Goal: Task Accomplishment & Management: Complete application form

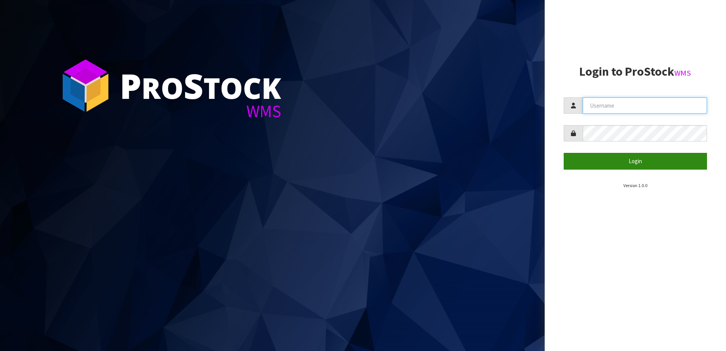
type input "SHEPHERD"
click at [593, 159] on button "Login" at bounding box center [635, 161] width 144 height 16
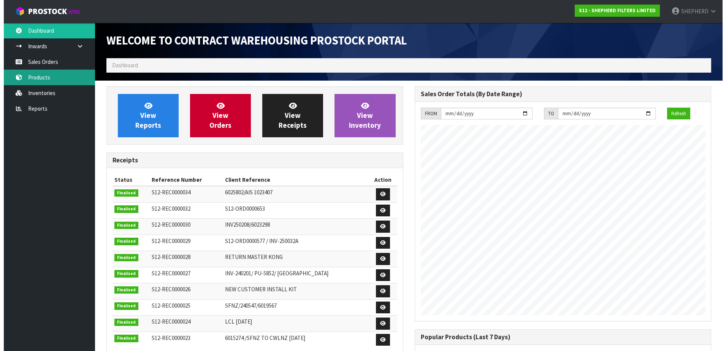
scroll to position [360, 308]
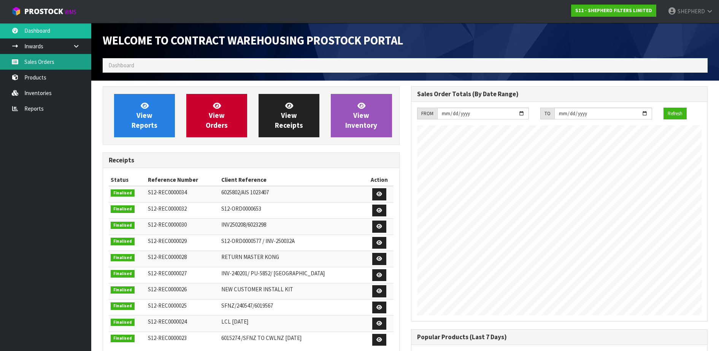
click at [54, 65] on link "Sales Orders" at bounding box center [45, 62] width 91 height 16
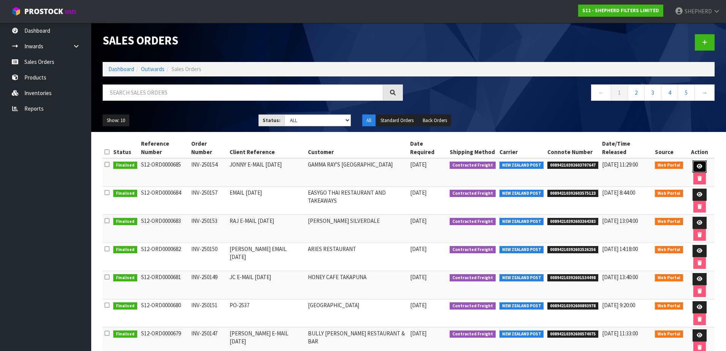
click at [696, 164] on icon at bounding box center [699, 166] width 6 height 5
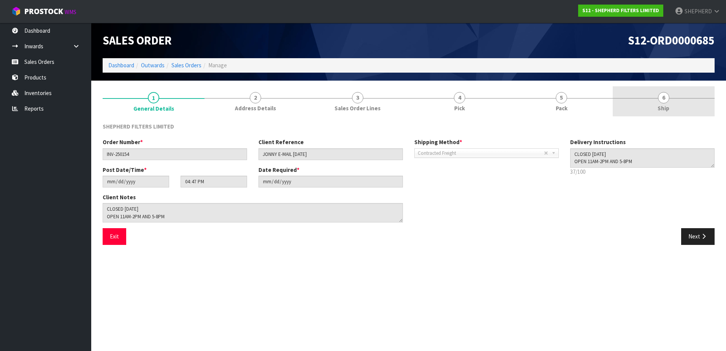
click at [664, 98] on span "6" at bounding box center [663, 97] width 11 height 11
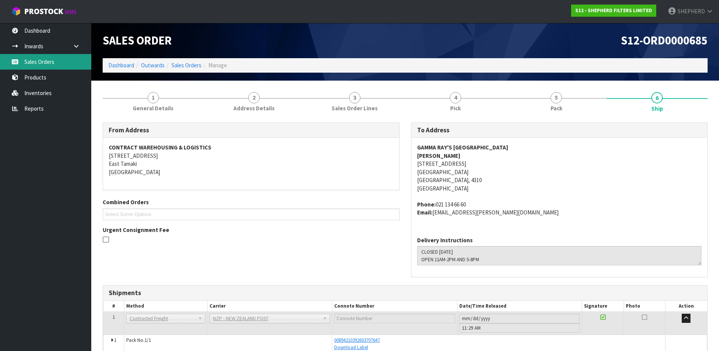
click at [50, 66] on link "Sales Orders" at bounding box center [45, 62] width 91 height 16
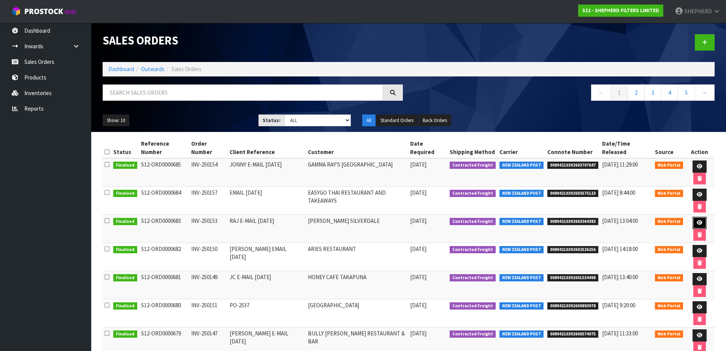
click at [696, 220] on icon at bounding box center [699, 222] width 6 height 5
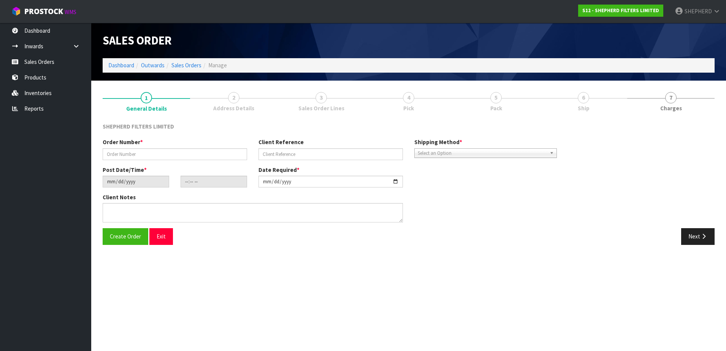
type input "INV-250153"
type input "RAJ E-MAIL [DATE]"
type input "[DATE]"
type input "22:41:00.000"
type input "[DATE]"
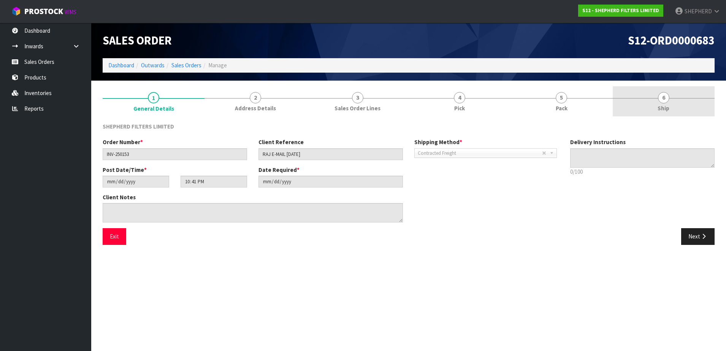
click at [665, 98] on span "6" at bounding box center [663, 97] width 11 height 11
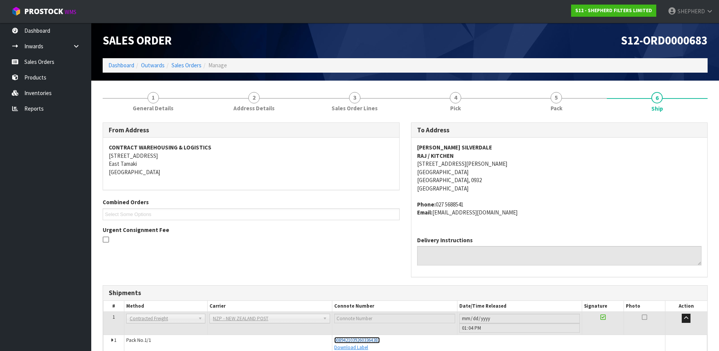
click at [363, 341] on span "00894210392603364383" at bounding box center [357, 340] width 46 height 6
click at [53, 64] on link "Sales Orders" at bounding box center [45, 62] width 91 height 16
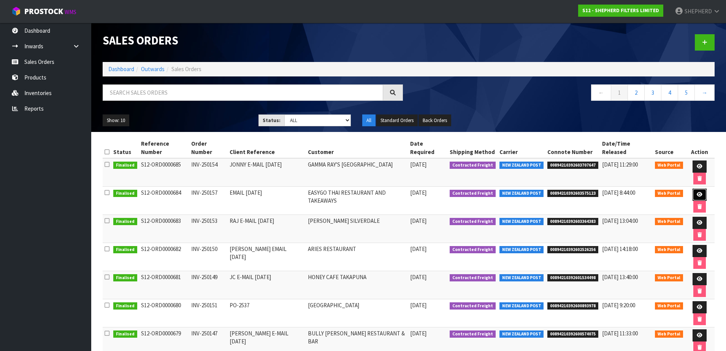
click at [692, 188] on link at bounding box center [699, 194] width 14 height 12
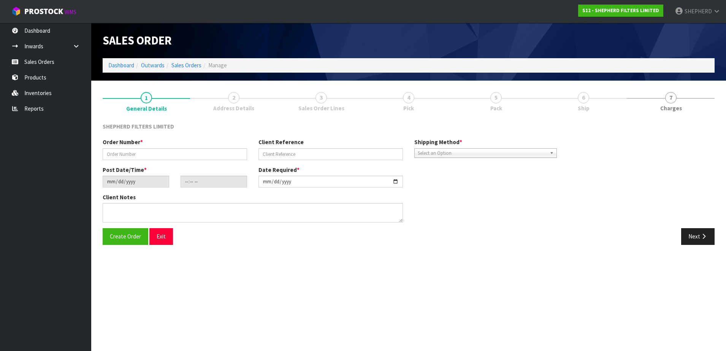
type input "INV-250157"
type input "EMAIL [DATE]"
type input "[DATE]"
type input "22:46:00.000"
type input "[DATE]"
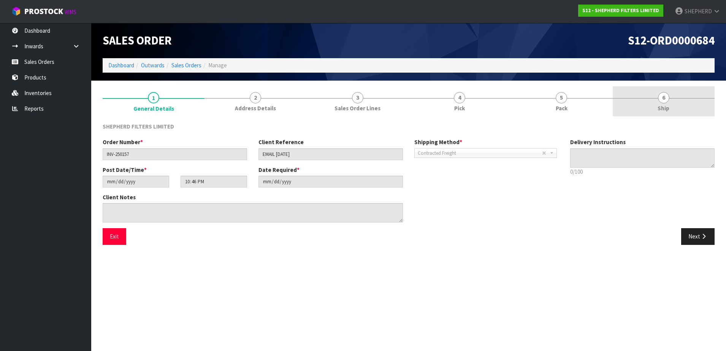
click at [665, 96] on span "6" at bounding box center [663, 97] width 11 height 11
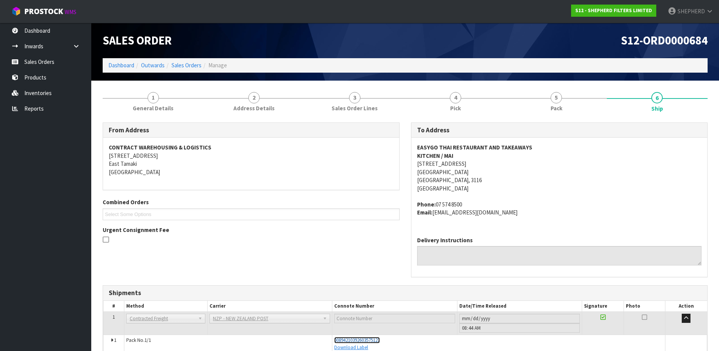
click at [373, 339] on span "00894210392603575123" at bounding box center [357, 340] width 46 height 6
click at [66, 62] on link "Sales Orders" at bounding box center [45, 62] width 91 height 16
